Goal: Information Seeking & Learning: Learn about a topic

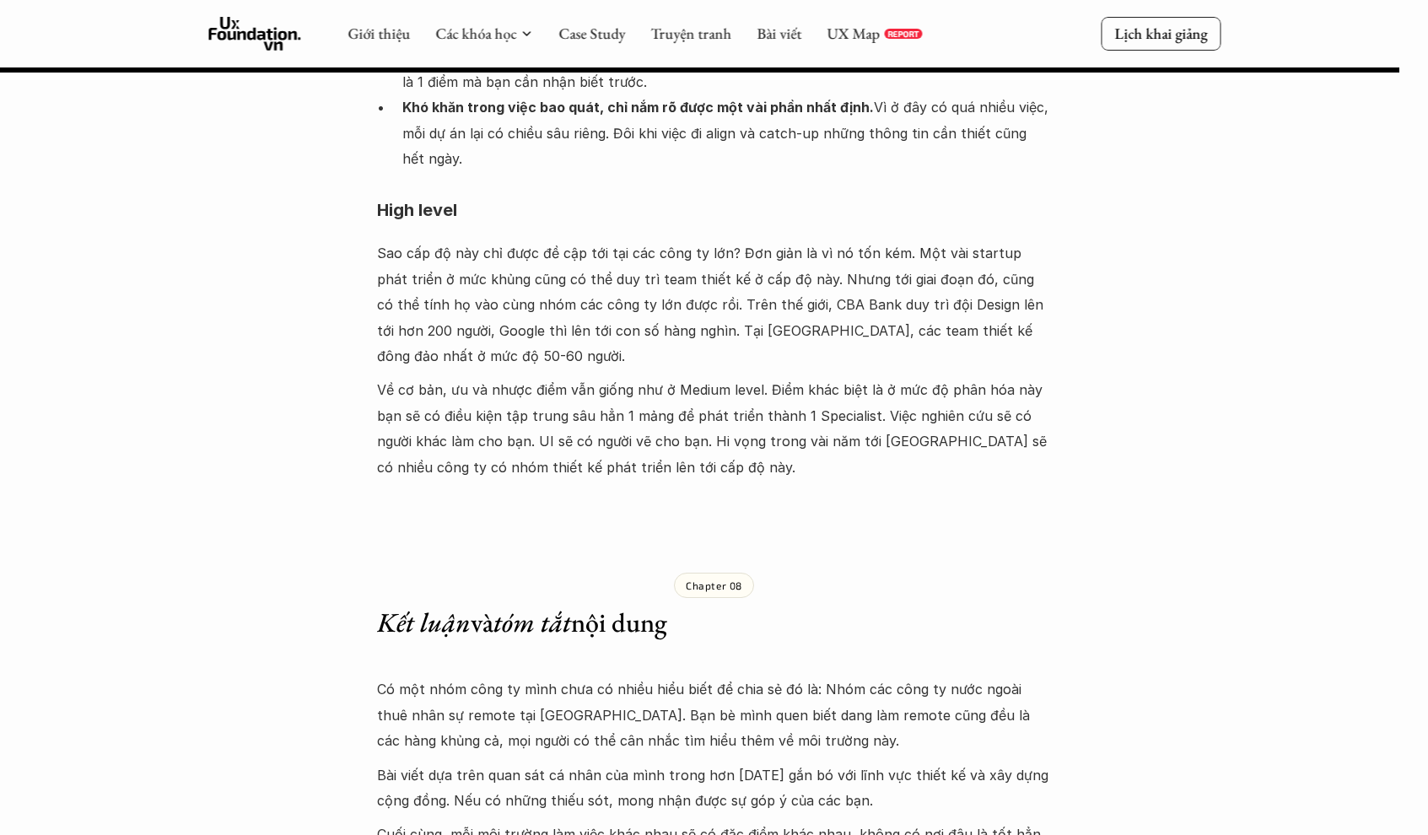
scroll to position [9323, 0]
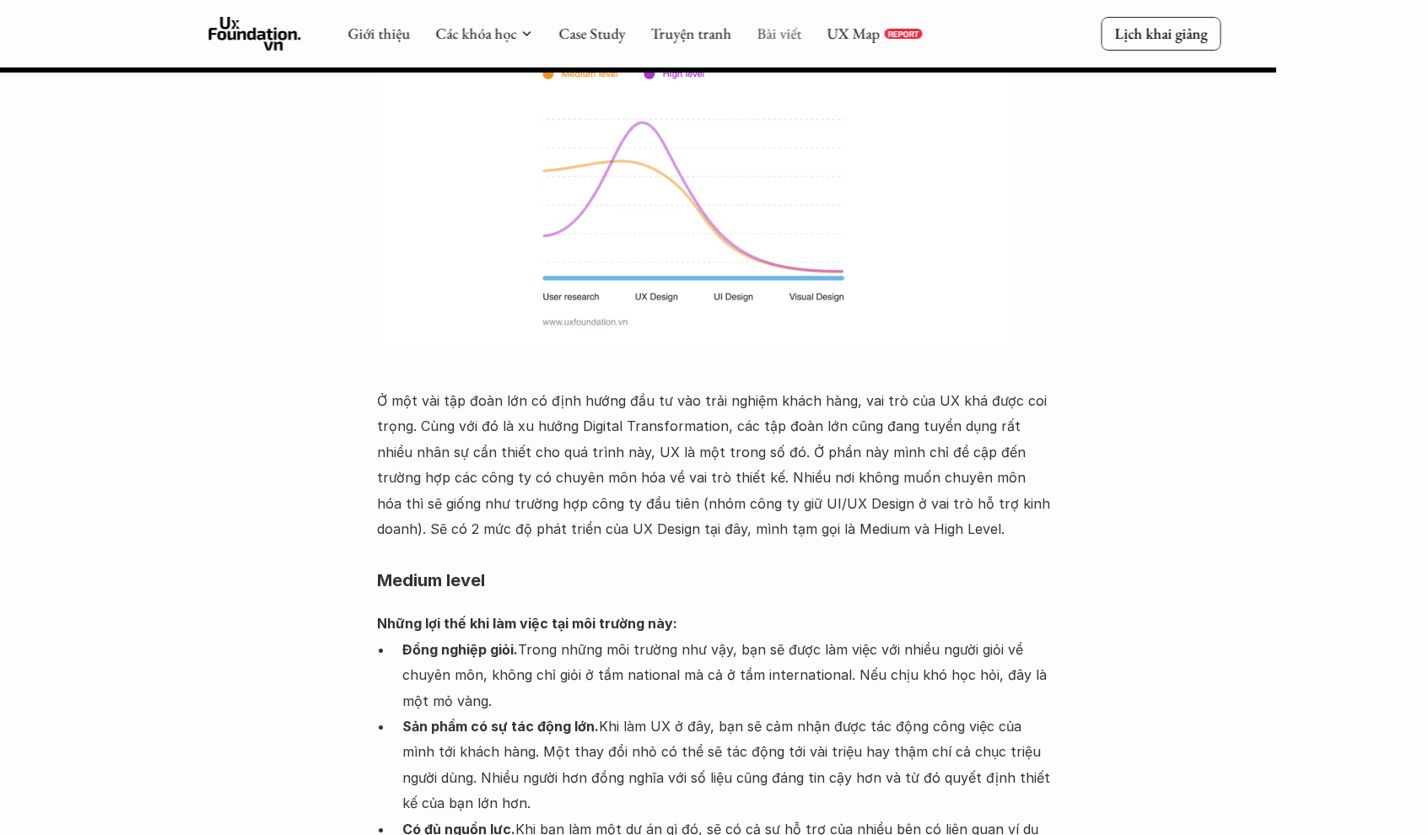
click at [784, 38] on link "Bài viết" at bounding box center [779, 33] width 45 height 19
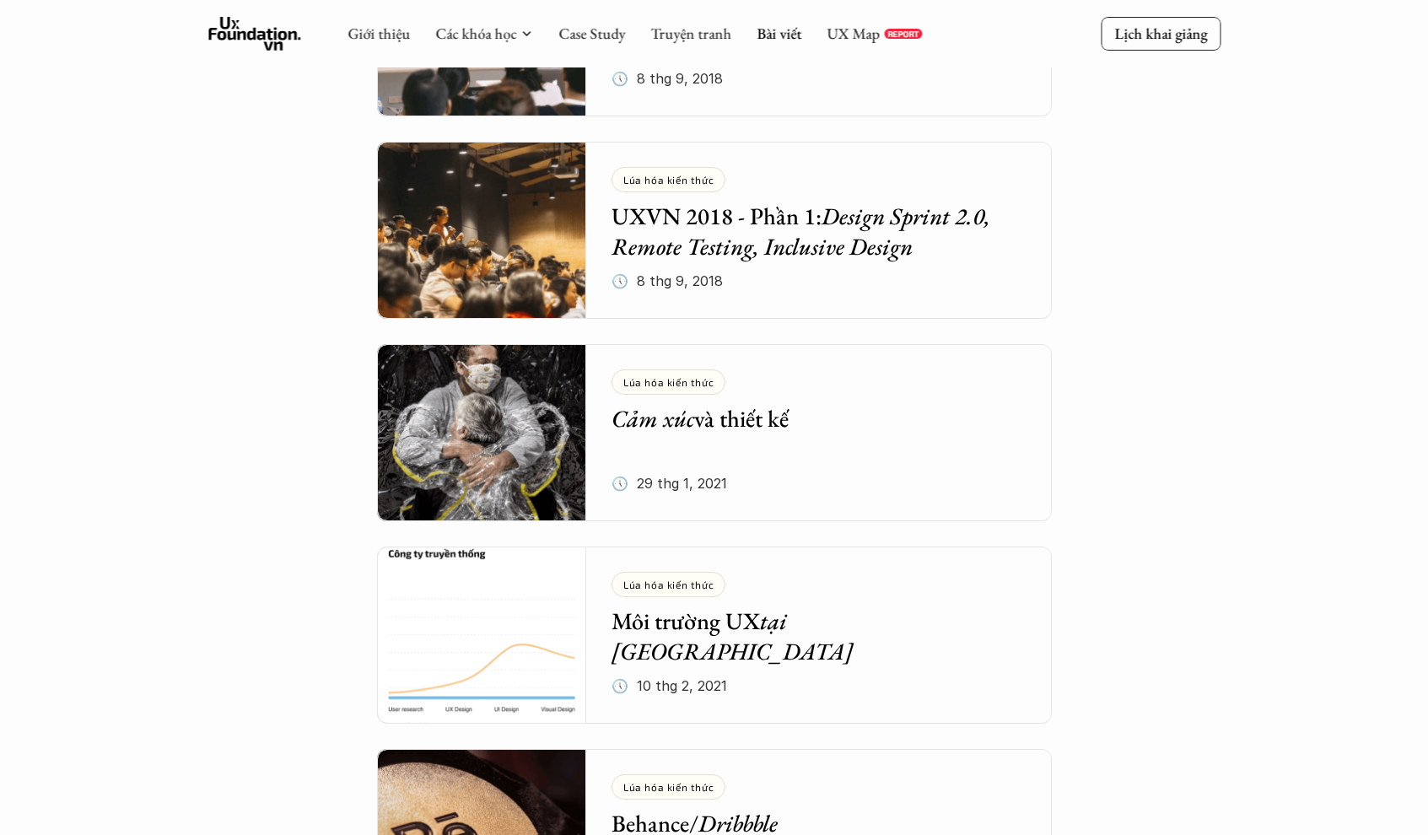
scroll to position [5305, 0]
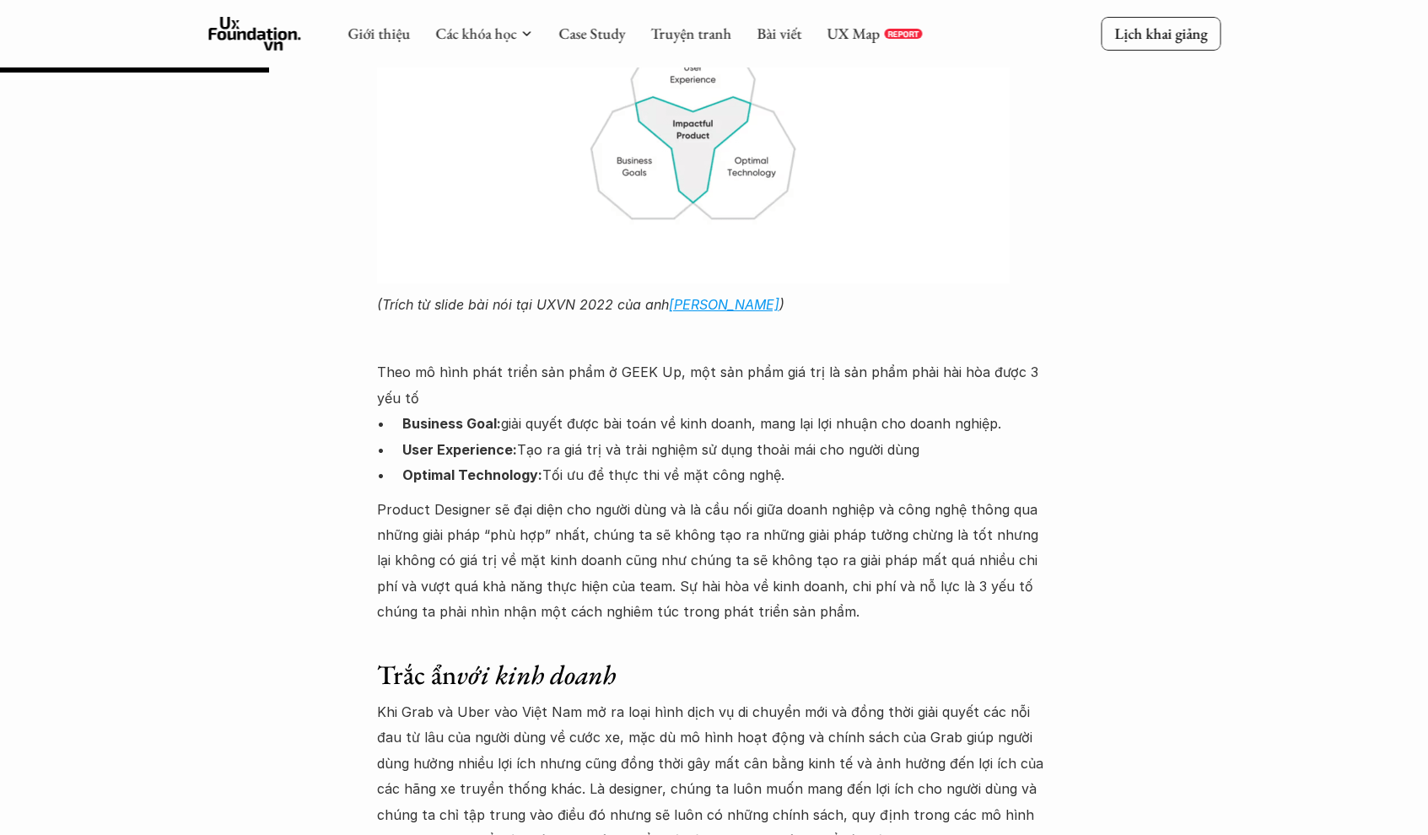
scroll to position [3432, 0]
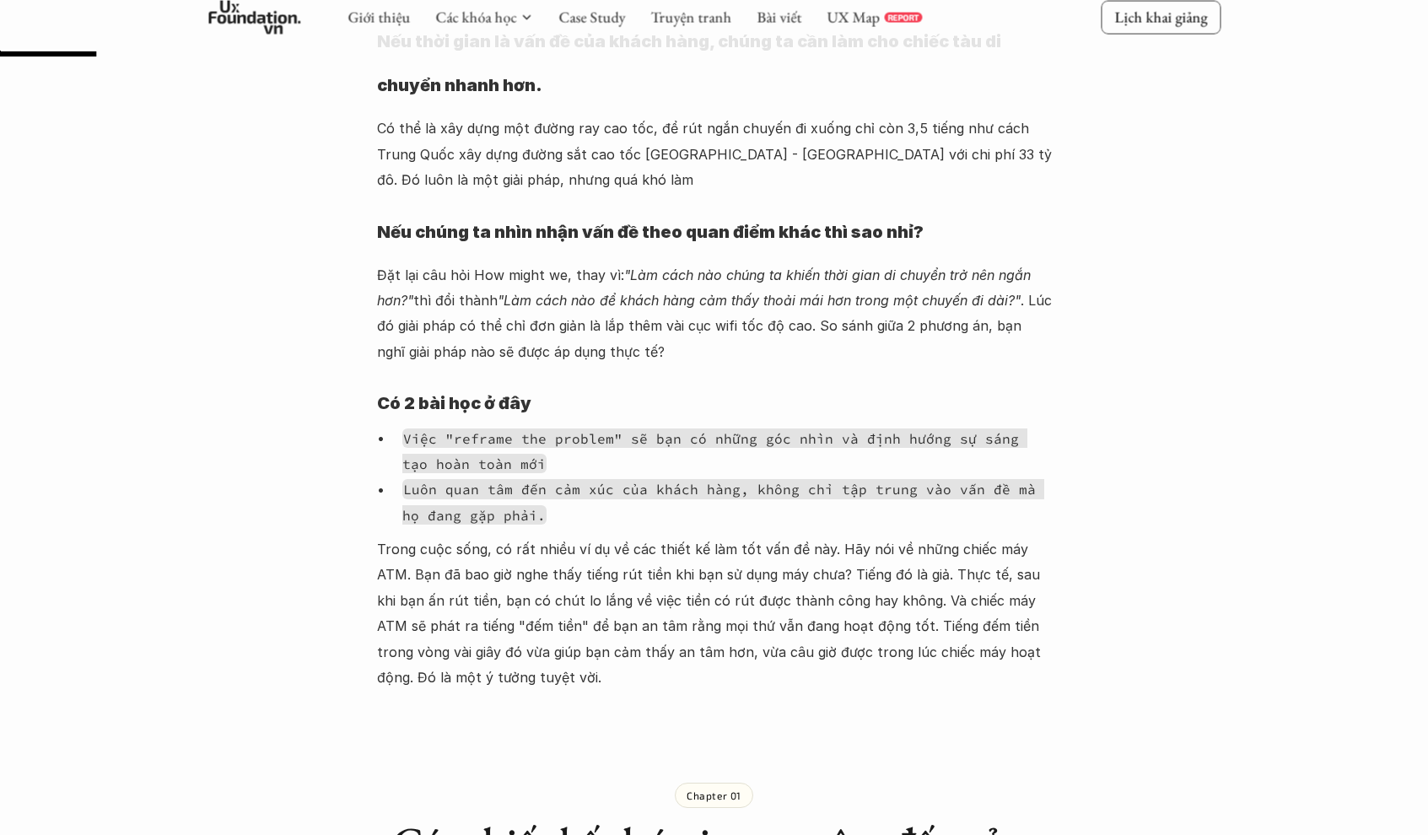
scroll to position [914, 0]
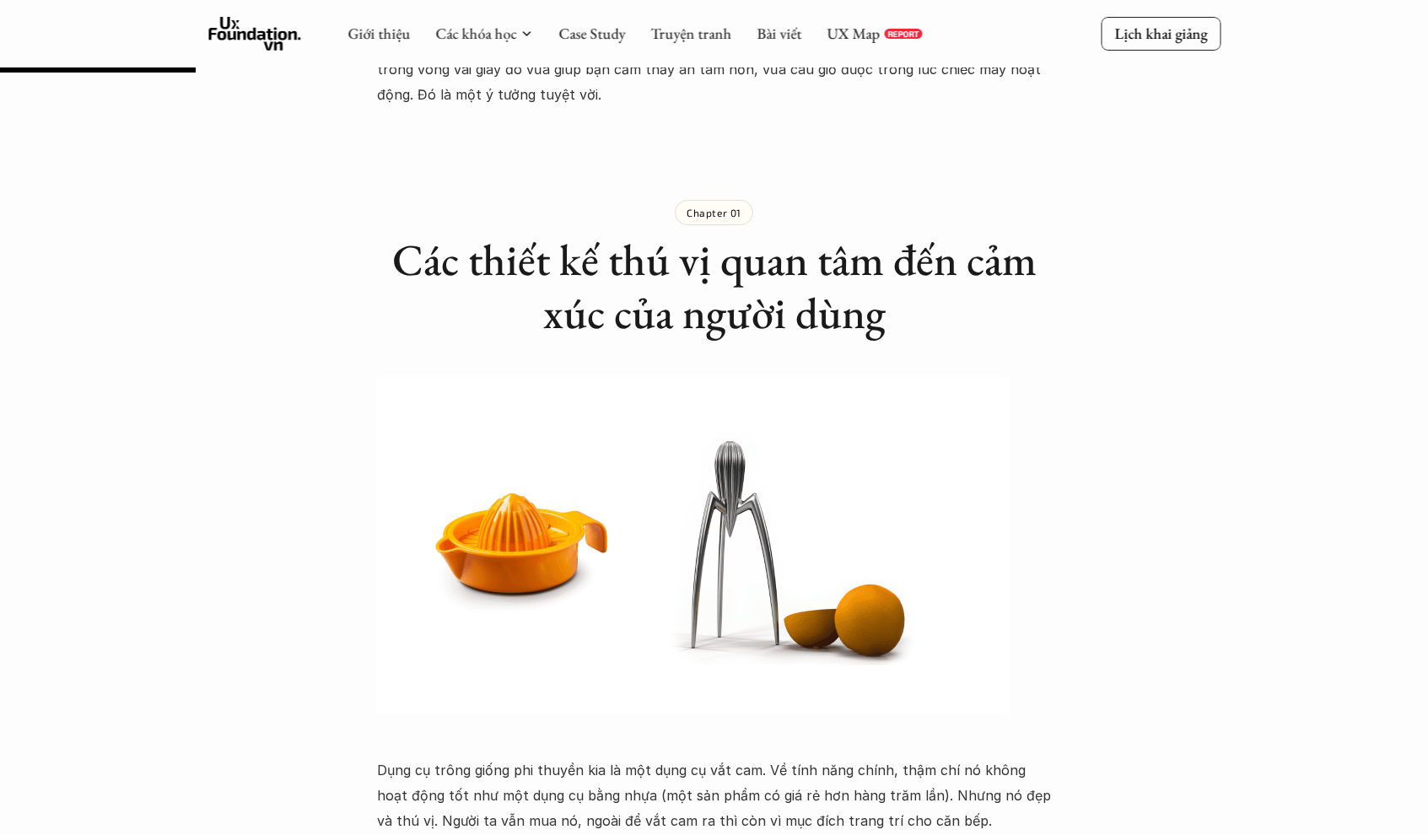
scroll to position [1452, 0]
